Goal: Task Accomplishment & Management: Use online tool/utility

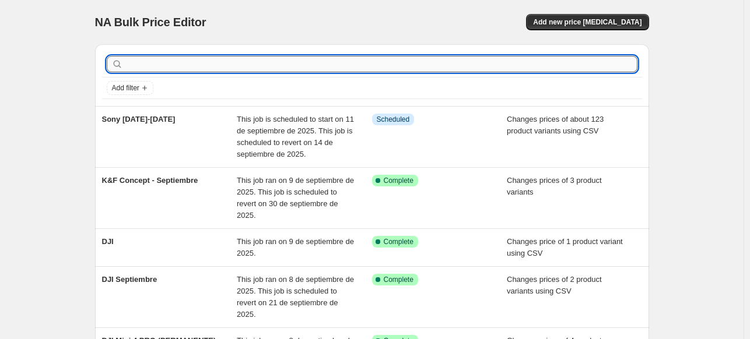
click at [170, 67] on input "text" at bounding box center [381, 64] width 512 height 16
type input "sony"
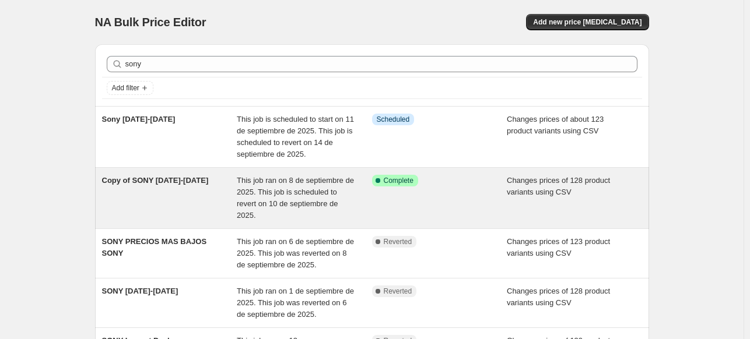
click at [197, 187] on div "Copy of SONY [DATE]-[DATE]" at bounding box center [169, 198] width 135 height 47
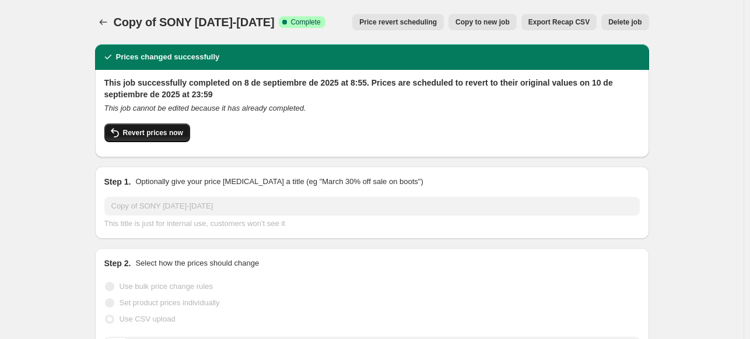
click at [184, 126] on button "Revert prices now" at bounding box center [147, 133] width 86 height 19
checkbox input "false"
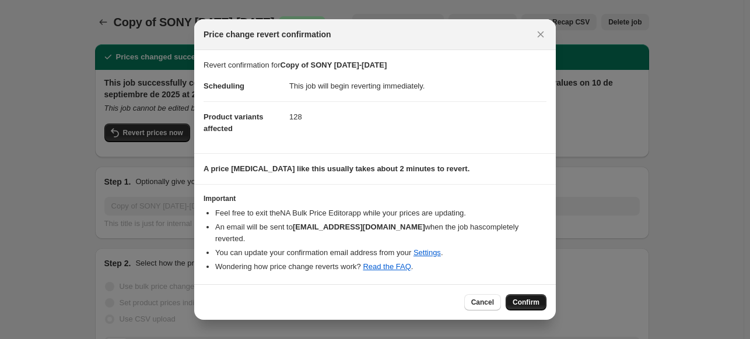
click at [520, 298] on span "Confirm" at bounding box center [525, 302] width 27 height 9
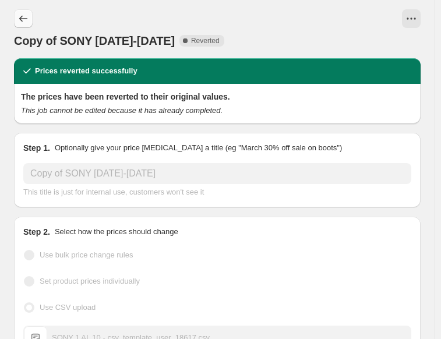
click at [18, 21] on icon "Price change jobs" at bounding box center [23, 19] width 12 height 12
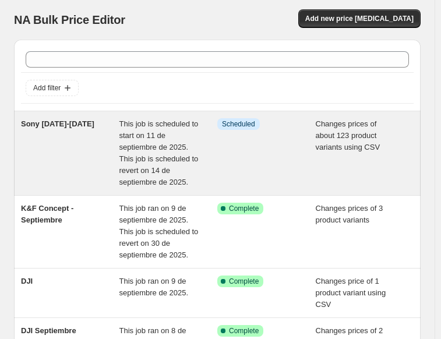
click at [133, 139] on span "This job is scheduled to start on 11 de septiembre de 2025. This job is schedul…" at bounding box center [158, 152] width 79 height 67
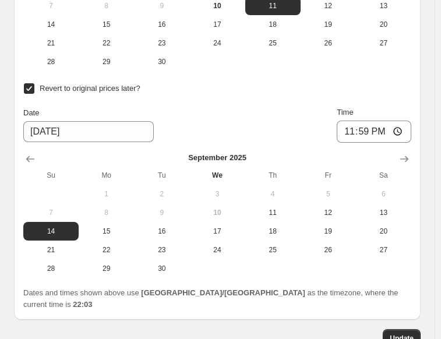
scroll to position [702, 0]
click at [170, 227] on span "16" at bounding box center [162, 231] width 46 height 9
type input "[DATE]"
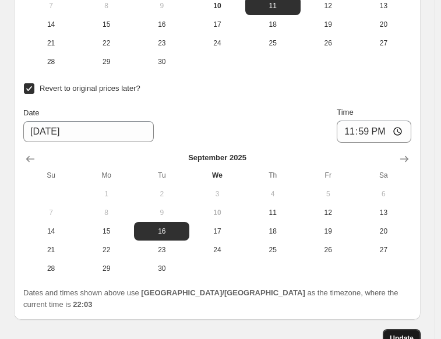
click at [414, 334] on span "Update" at bounding box center [402, 338] width 24 height 9
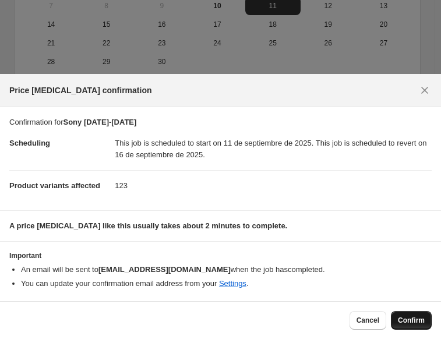
click at [414, 320] on span "Confirm" at bounding box center [411, 320] width 27 height 9
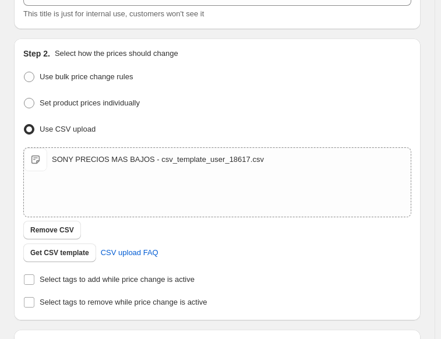
scroll to position [0, 0]
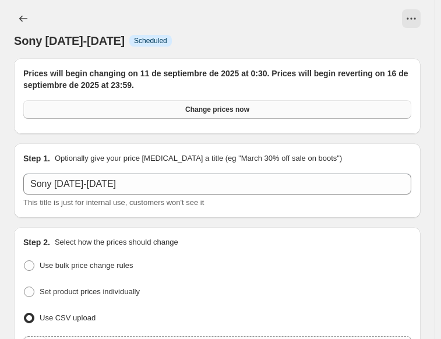
click at [144, 116] on button "Change prices now" at bounding box center [217, 109] width 388 height 19
radio input "true"
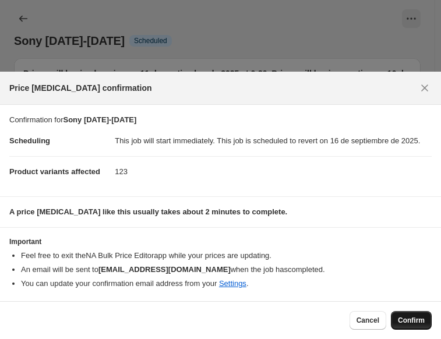
click at [400, 314] on button "Confirm" at bounding box center [411, 320] width 41 height 19
